Goal: Find specific page/section: Find specific page/section

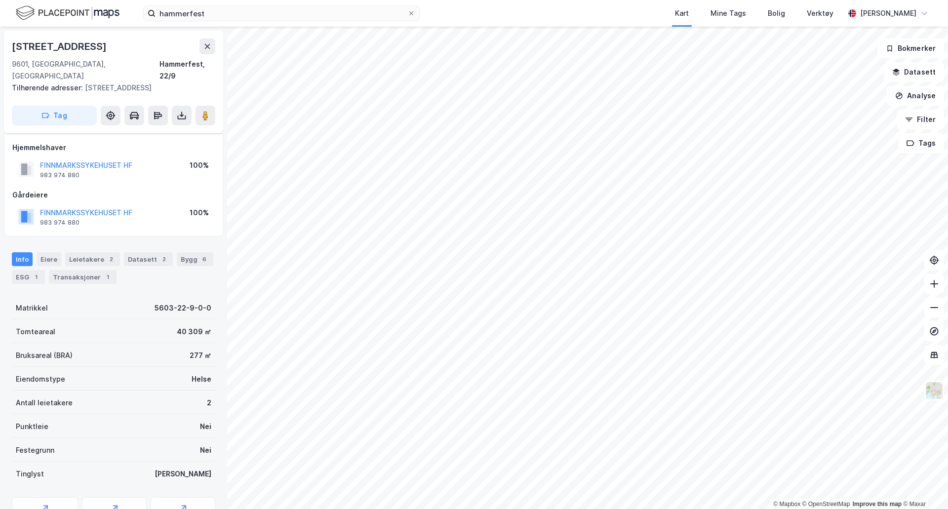
scroll to position [28, 0]
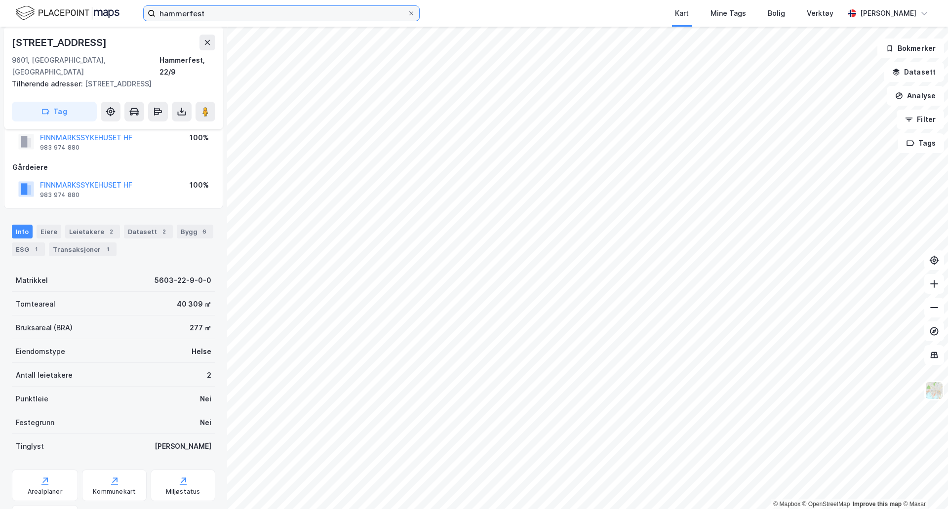
click at [214, 19] on input "hammerfest" at bounding box center [282, 13] width 252 height 15
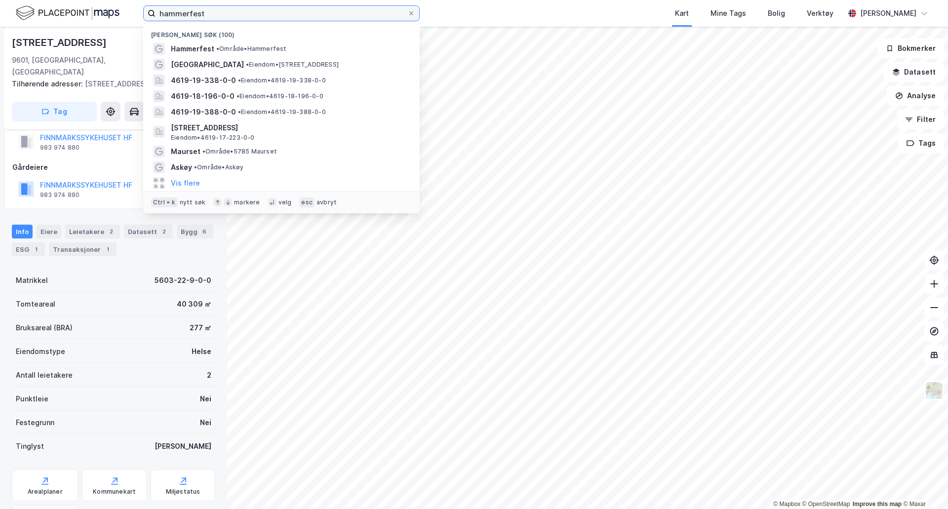
click at [214, 19] on input "hammerfest" at bounding box center [282, 13] width 252 height 15
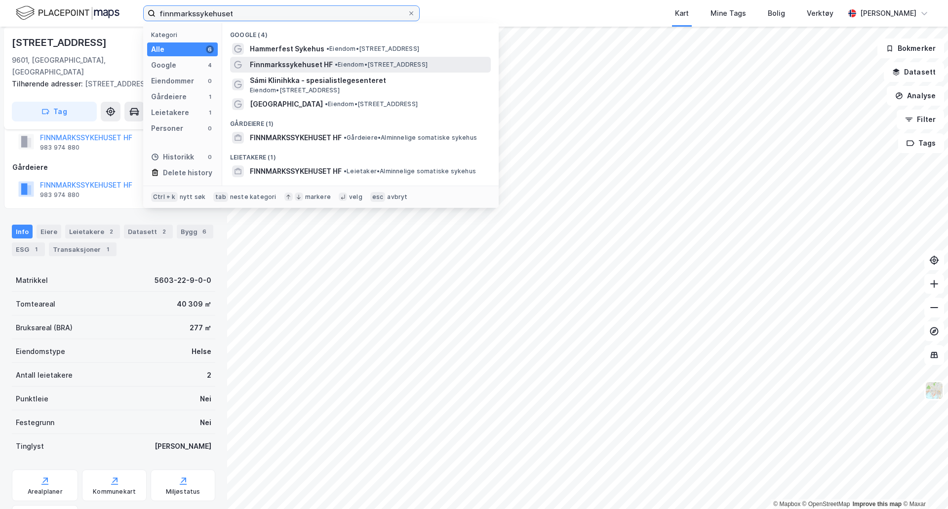
type input "finnmarkssykehuset"
click at [315, 63] on span "Finnmarkssykehuset HF" at bounding box center [291, 65] width 83 height 12
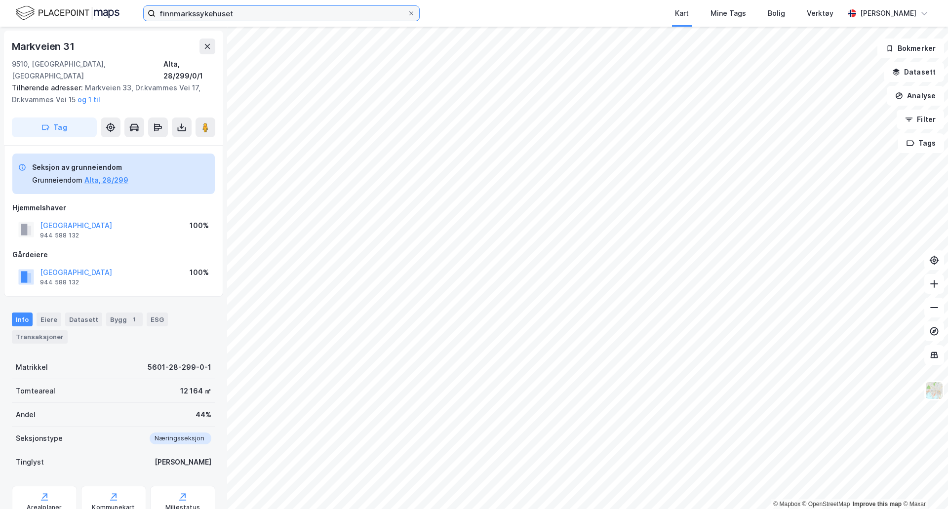
click at [263, 18] on input "finnmarkssykehuset" at bounding box center [282, 13] width 252 height 15
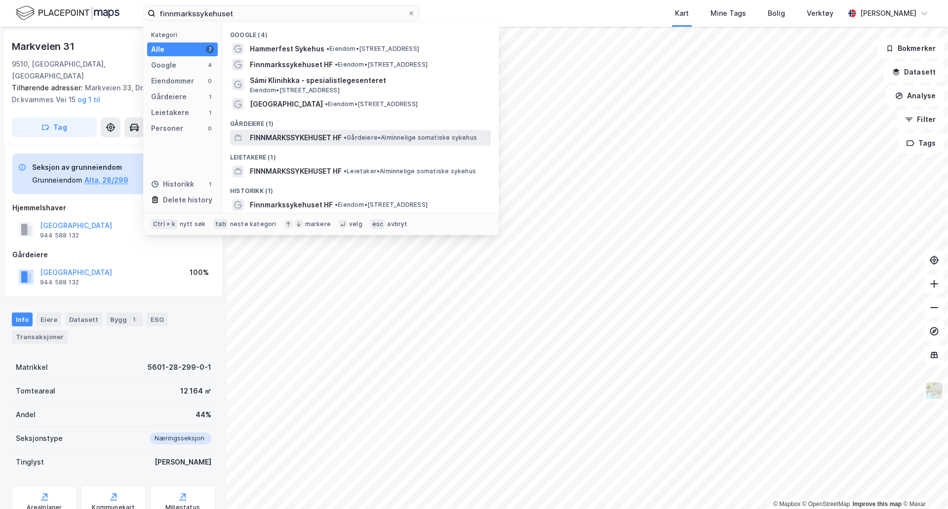
click at [284, 135] on span "FINNMARKSSYKEHUSET HF" at bounding box center [296, 138] width 92 height 12
